Goal: Task Accomplishment & Management: Use online tool/utility

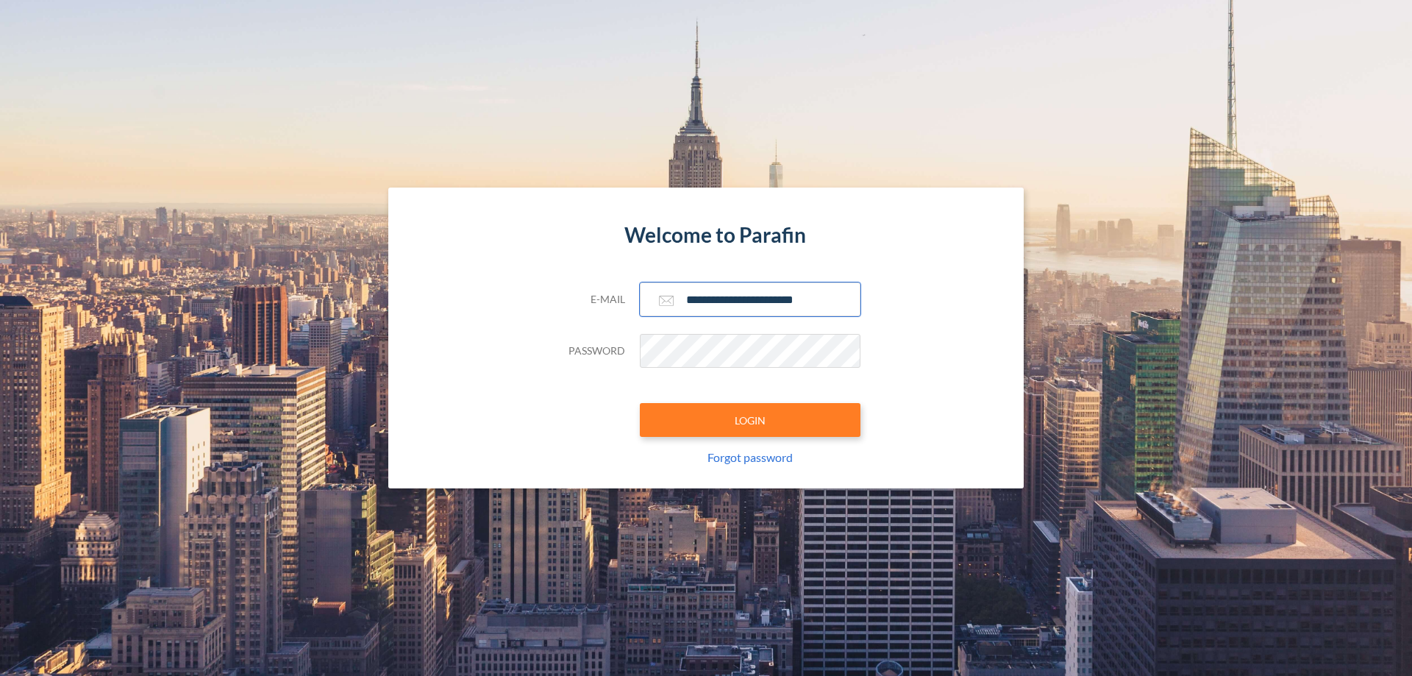
type input "**********"
click at [750, 420] on button "LOGIN" at bounding box center [750, 420] width 221 height 34
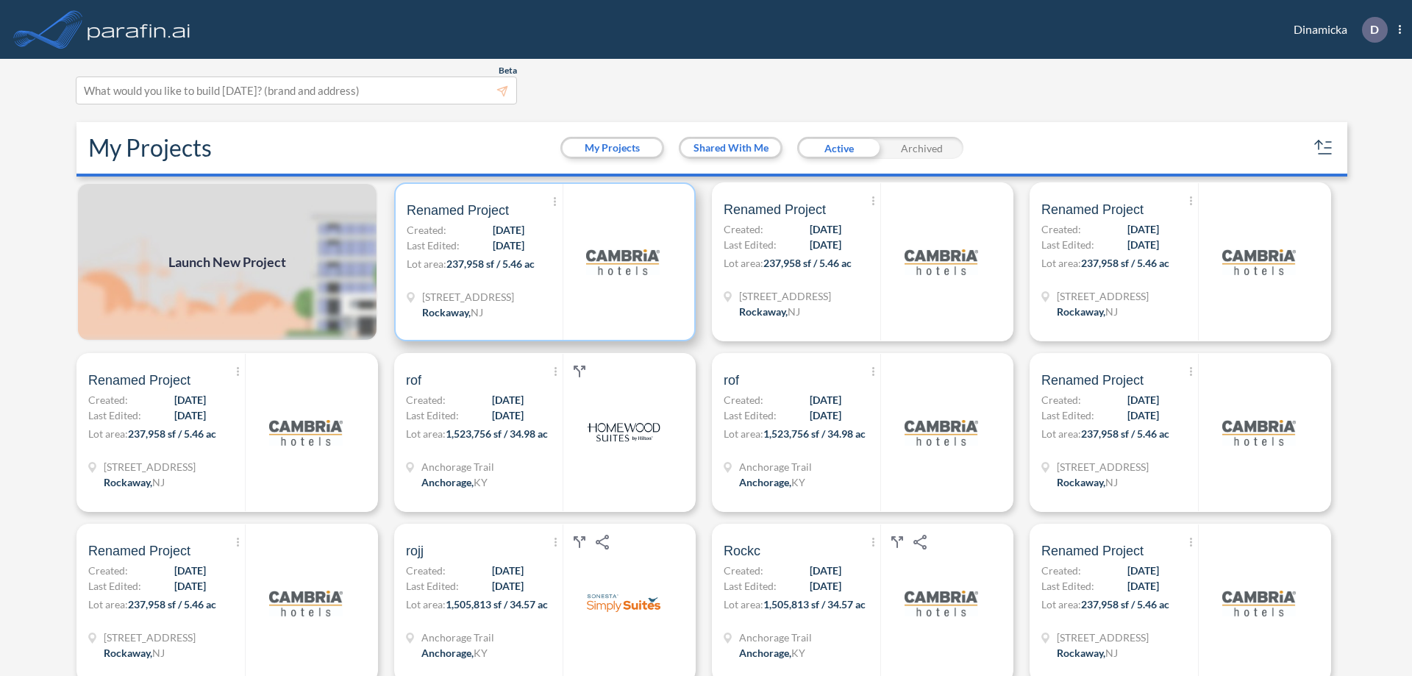
scroll to position [4, 0]
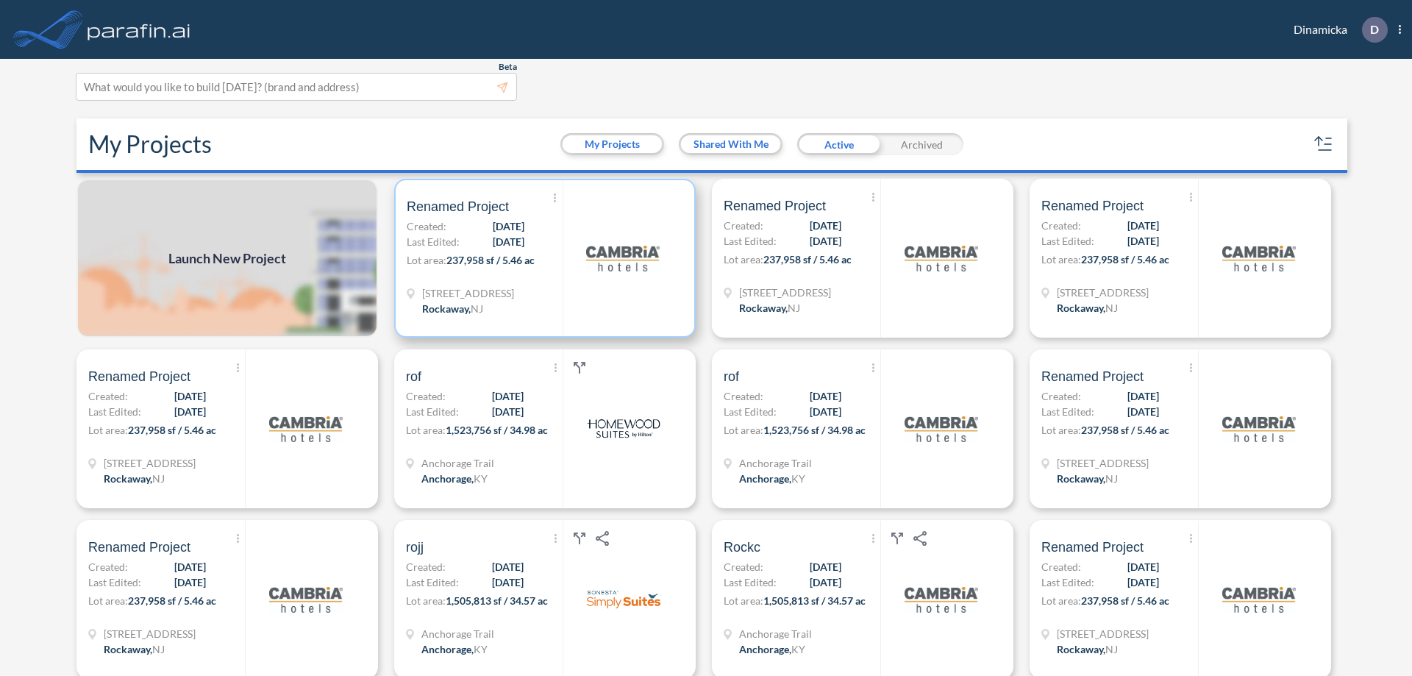
click at [542, 258] on p "Lot area: 237,958 sf / 5.46 ac" at bounding box center [485, 262] width 156 height 21
